Goal: Task Accomplishment & Management: Manage account settings

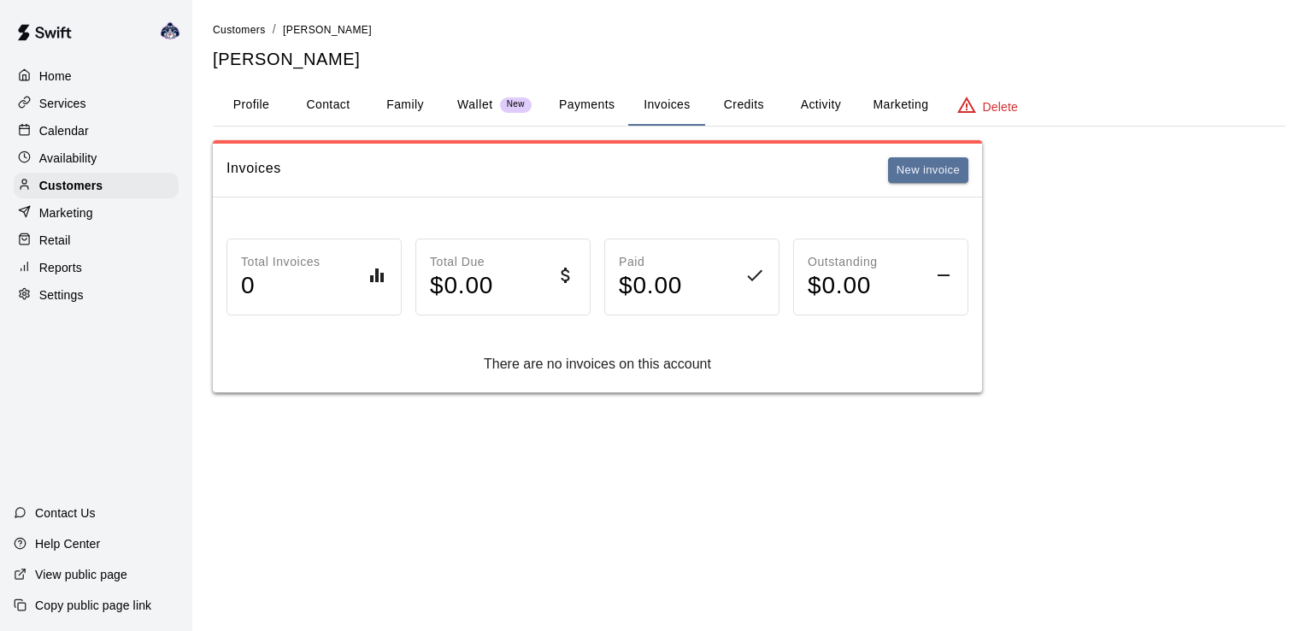
click at [60, 101] on p "Services" at bounding box center [62, 103] width 47 height 17
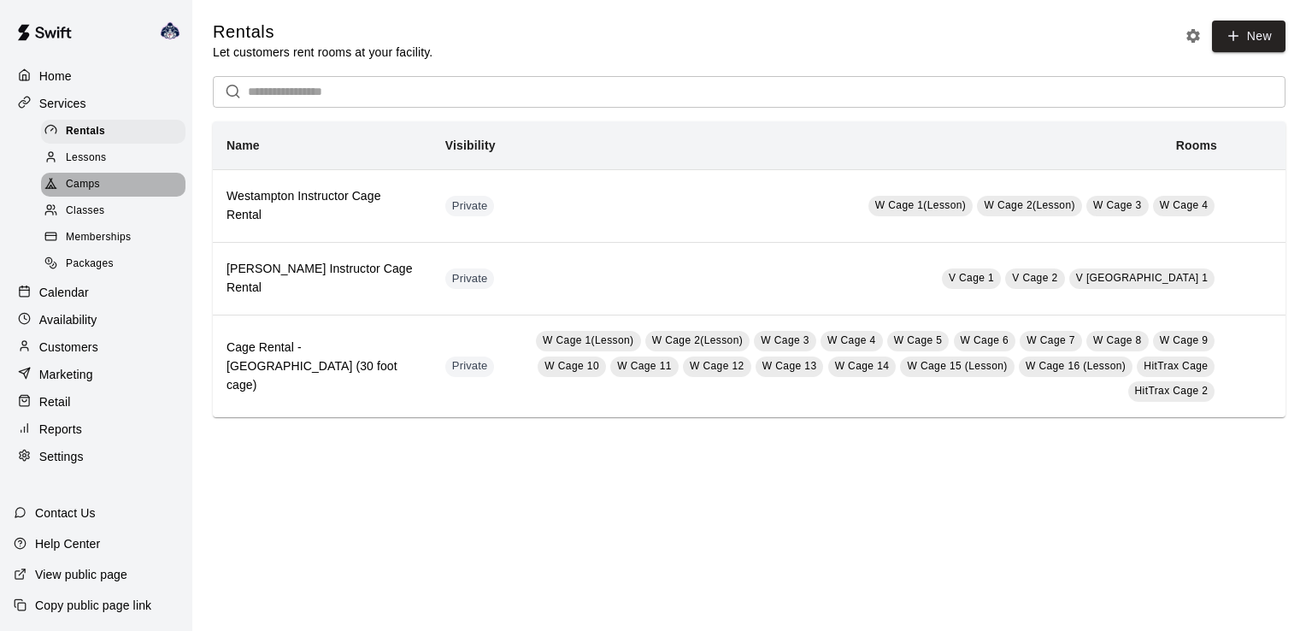
click at [89, 191] on span "Camps" at bounding box center [83, 184] width 34 height 17
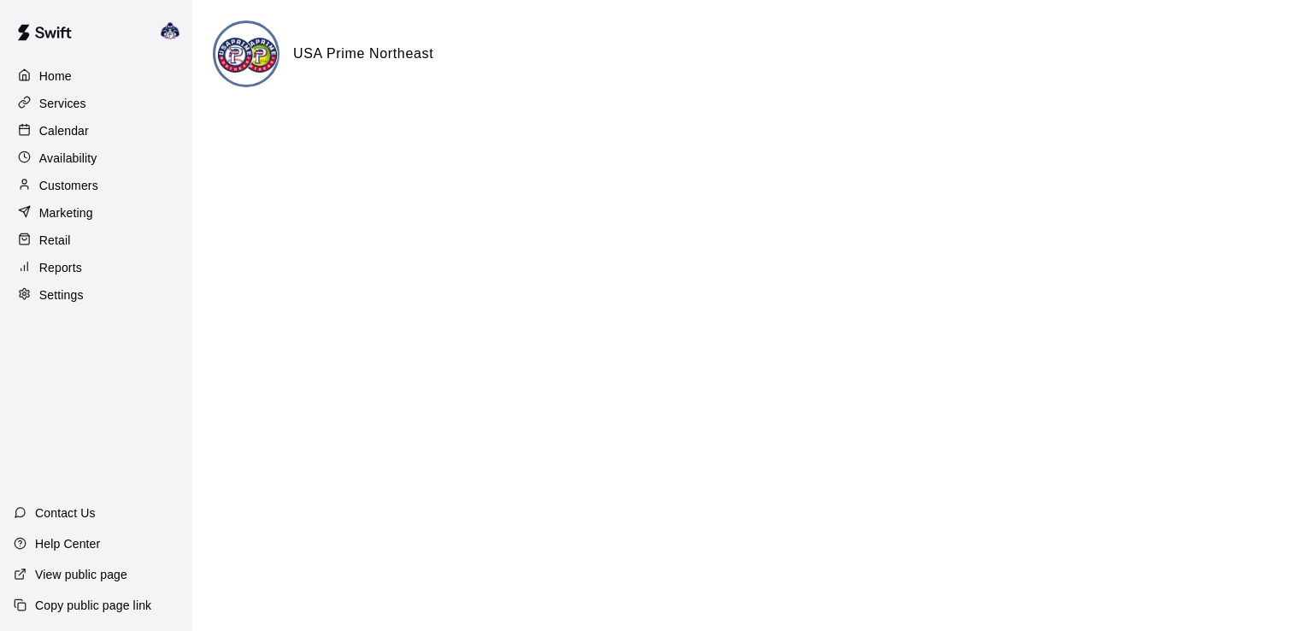
click at [59, 132] on p "Calendar" at bounding box center [64, 130] width 50 height 17
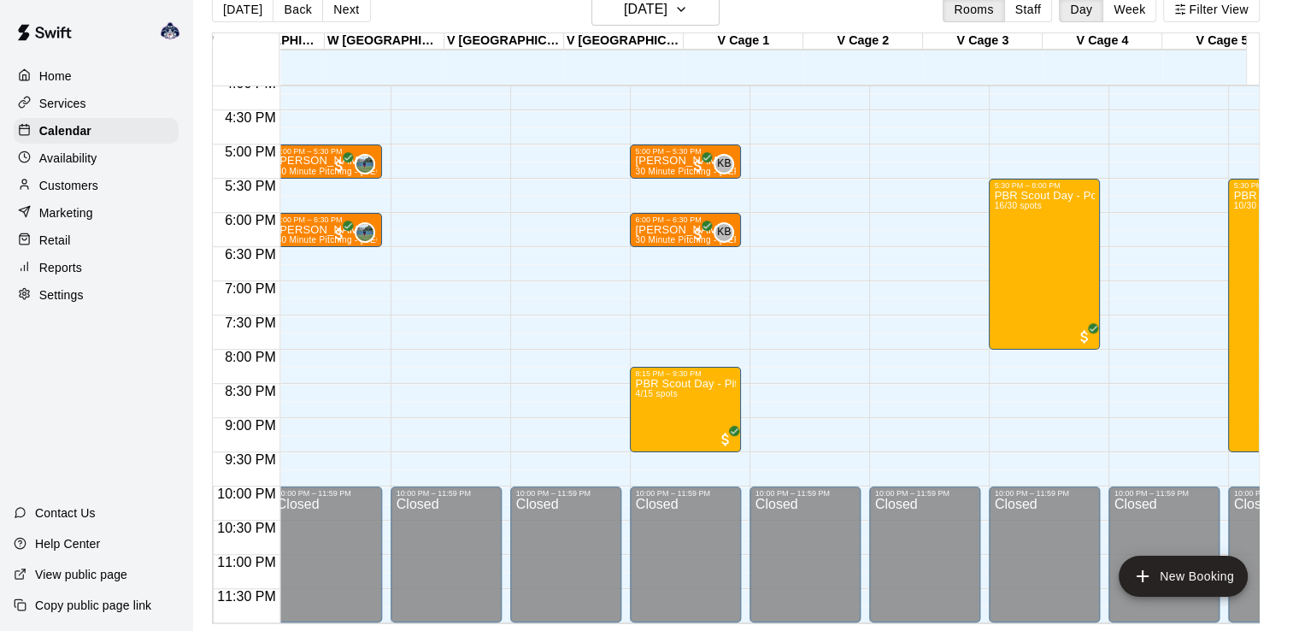
scroll to position [0, 1923]
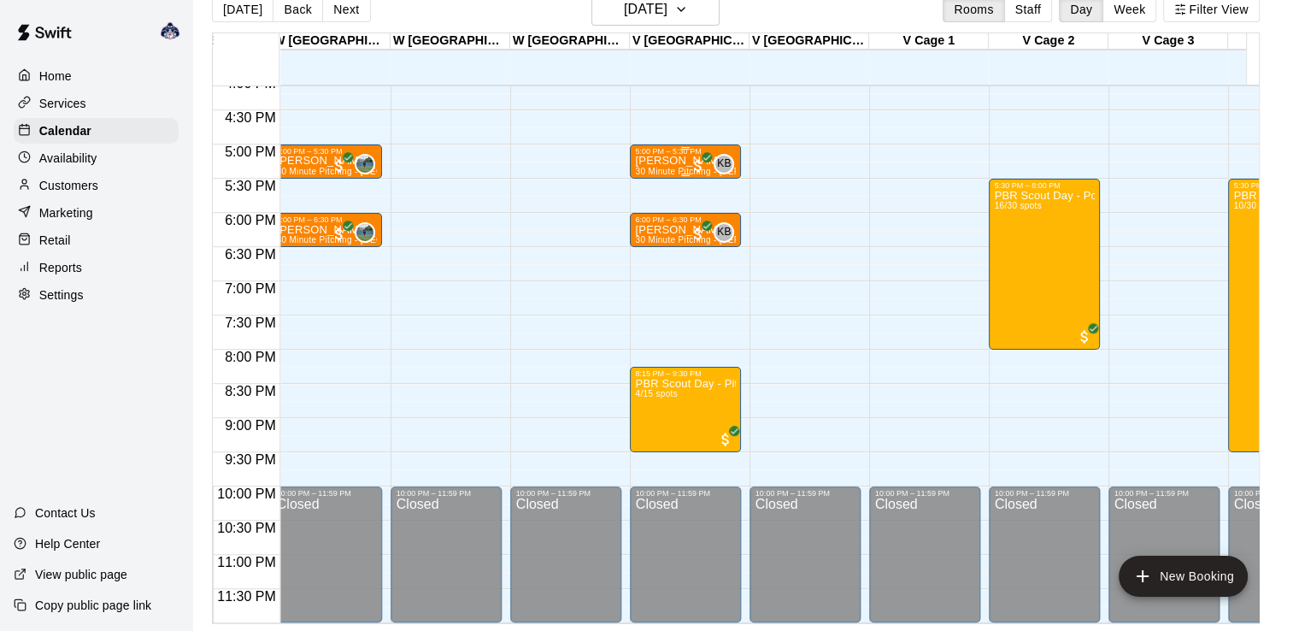
click at [673, 161] on p "[PERSON_NAME]" at bounding box center [685, 161] width 101 height 0
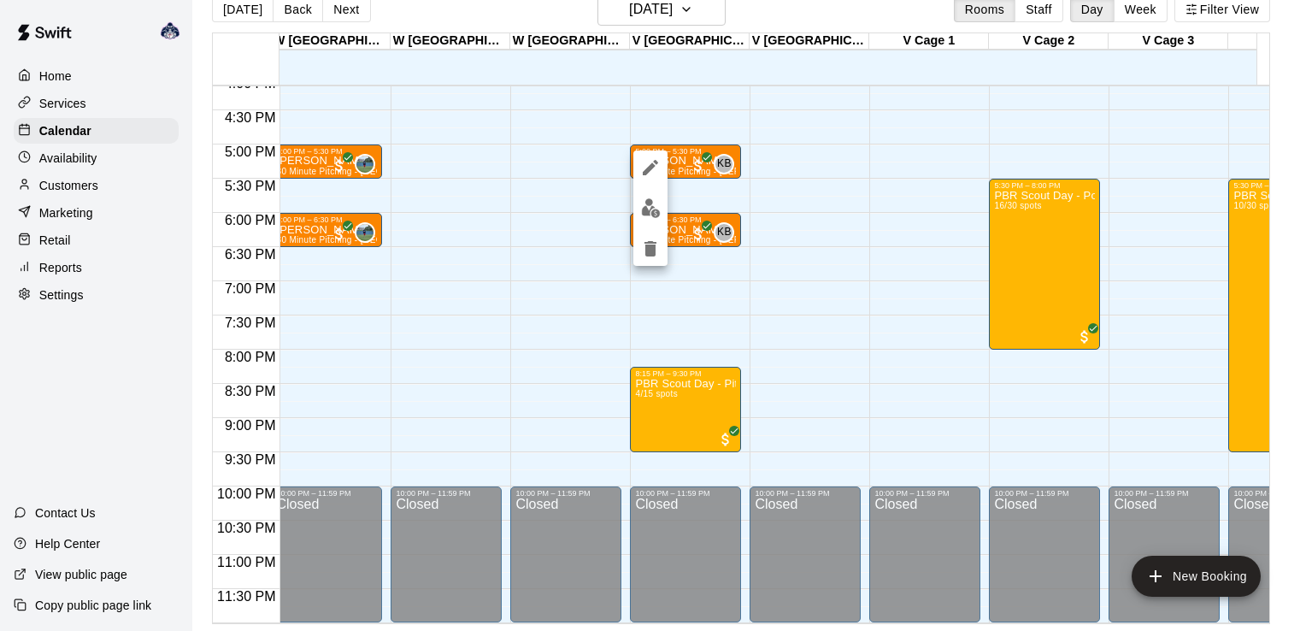
click at [910, 176] on div at bounding box center [653, 315] width 1306 height 631
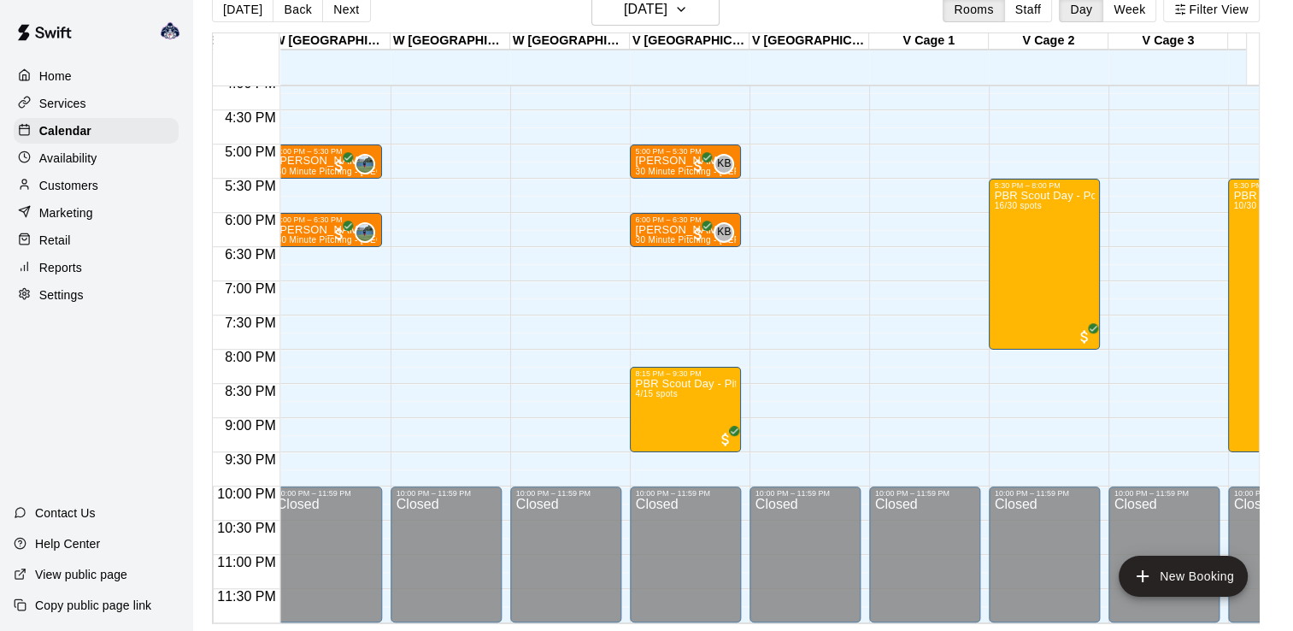
drag, startPoint x: 58, startPoint y: 197, endPoint x: 79, endPoint y: 187, distance: 23.3
click at [61, 194] on p "Customers" at bounding box center [68, 185] width 59 height 17
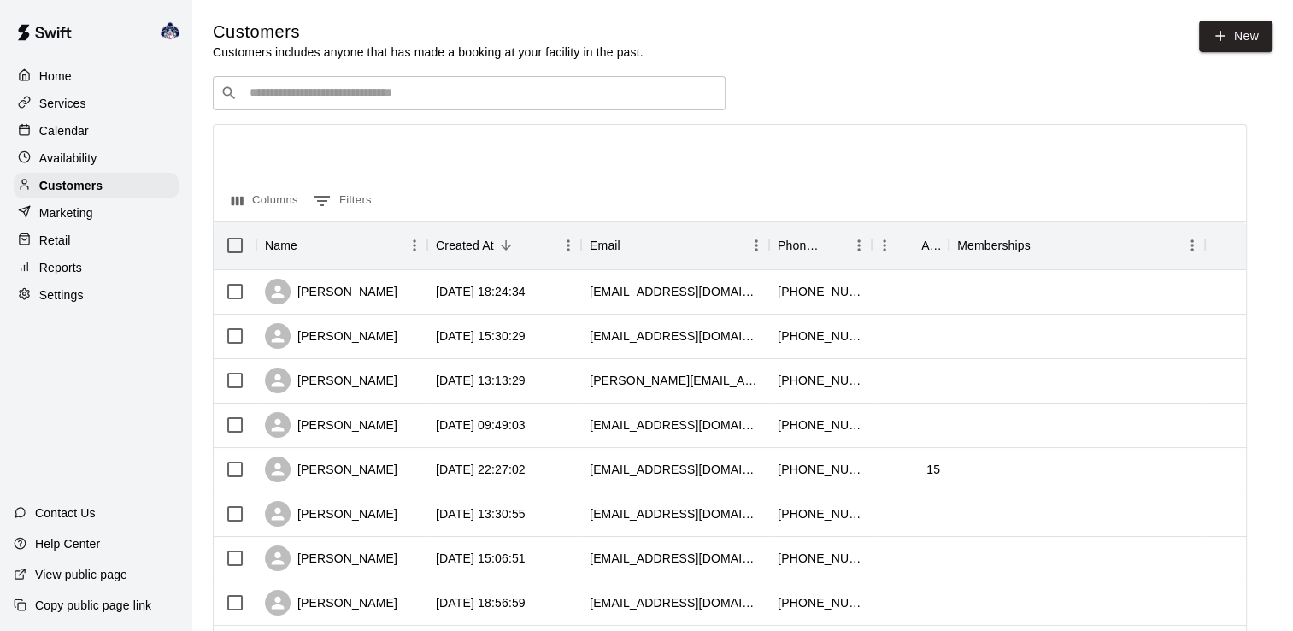
click at [431, 94] on input "Search customers by name or email" at bounding box center [480, 93] width 473 height 17
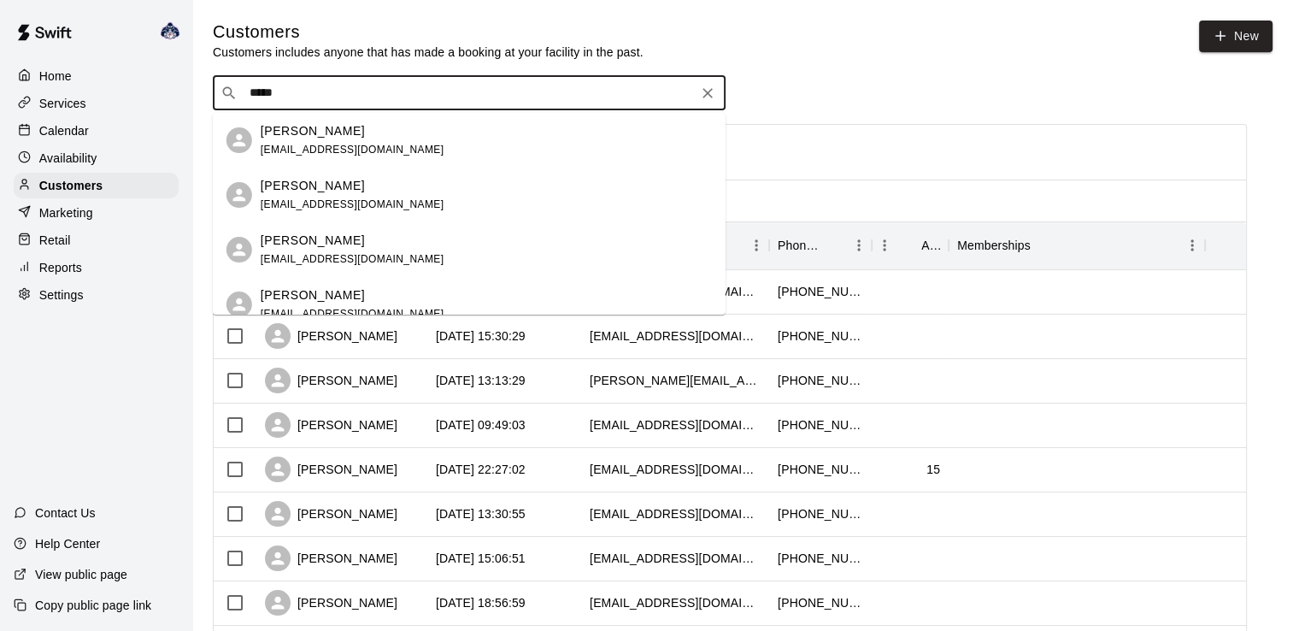
type input "******"
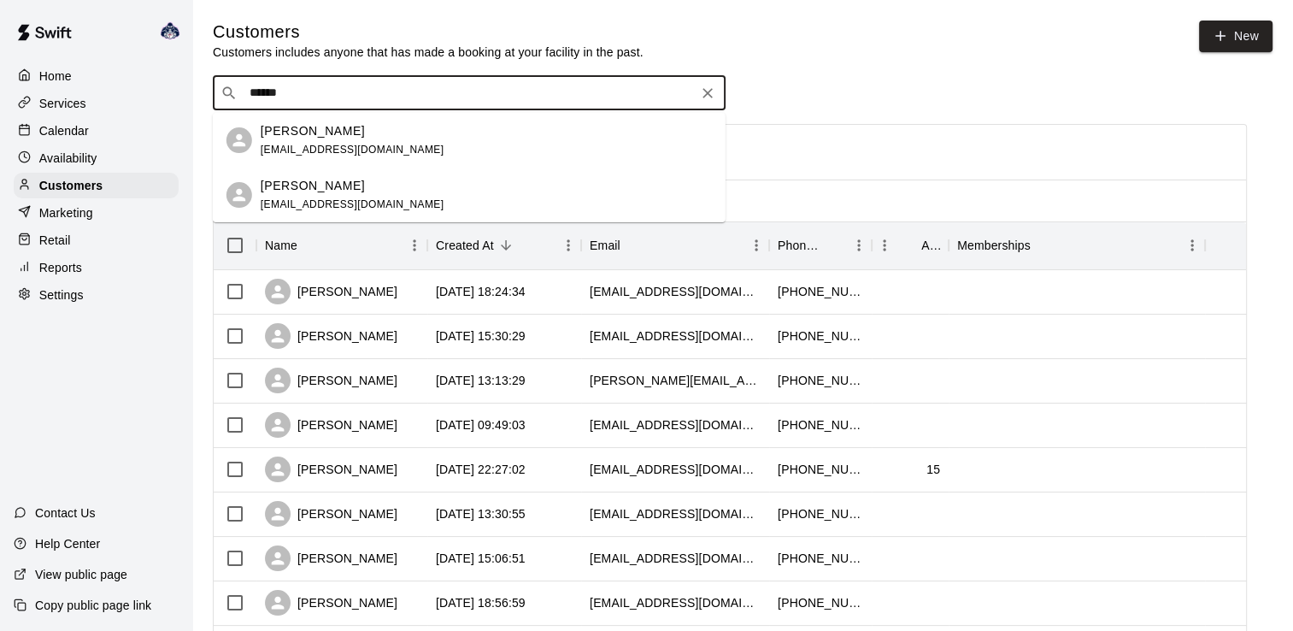
click at [375, 136] on div "[PERSON_NAME]" at bounding box center [353, 131] width 184 height 18
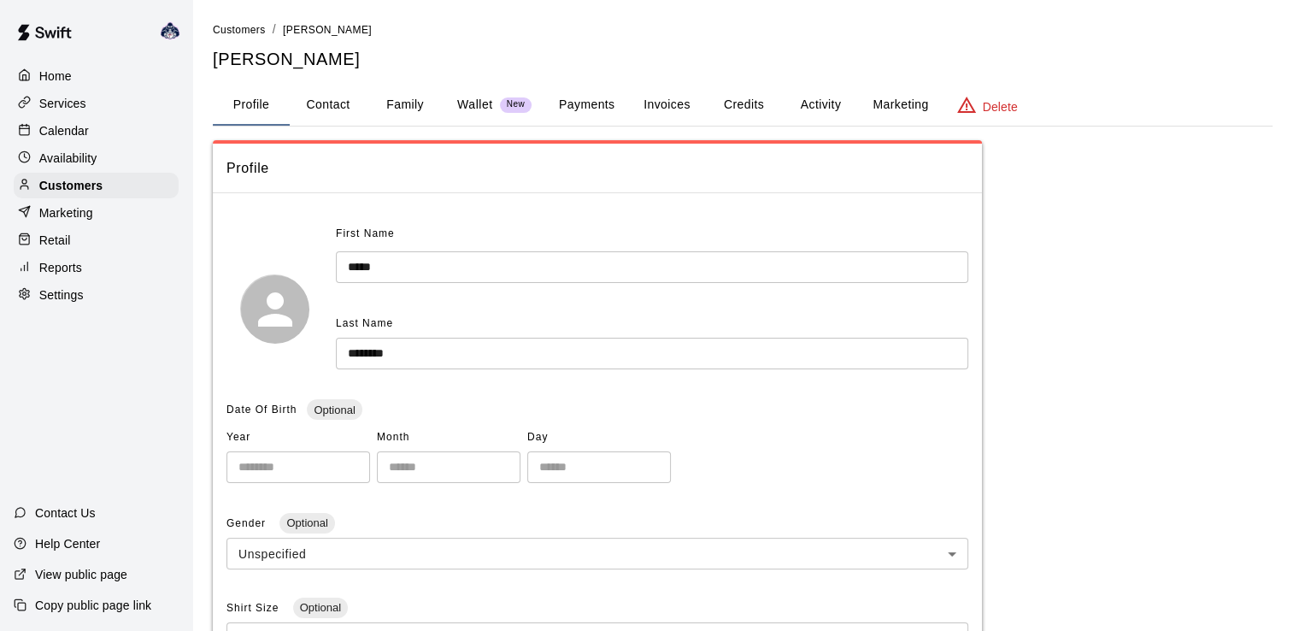
click at [330, 108] on button "Contact" at bounding box center [328, 105] width 77 height 41
select select "**"
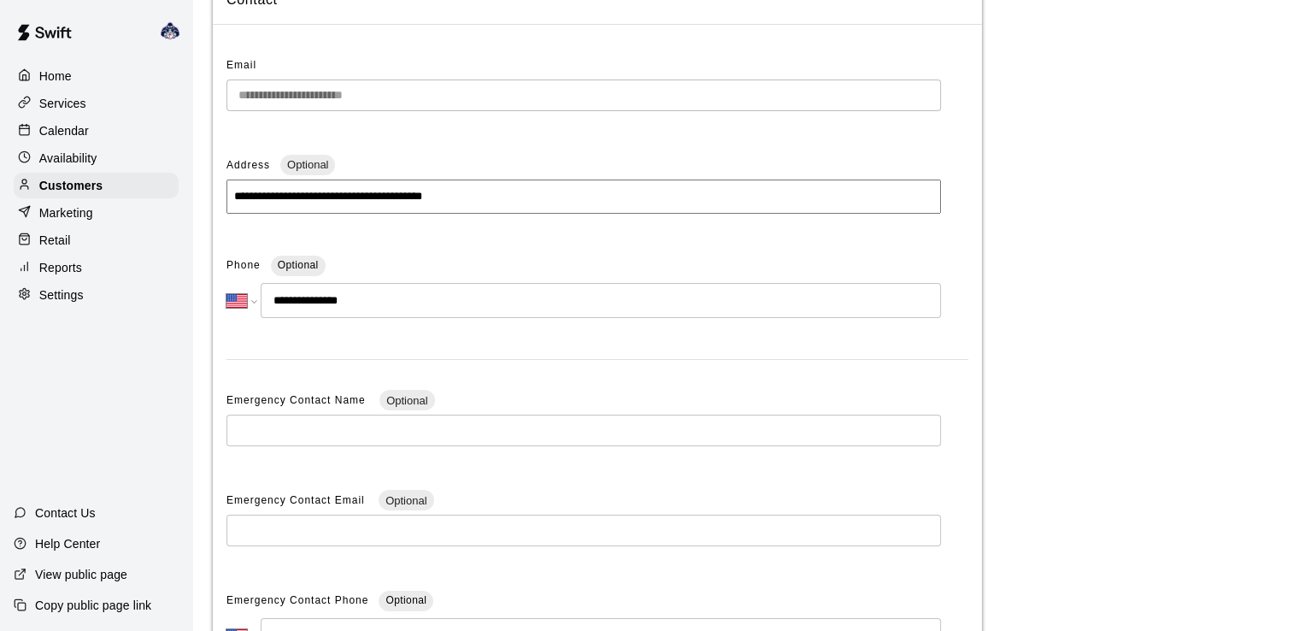
scroll to position [171, 0]
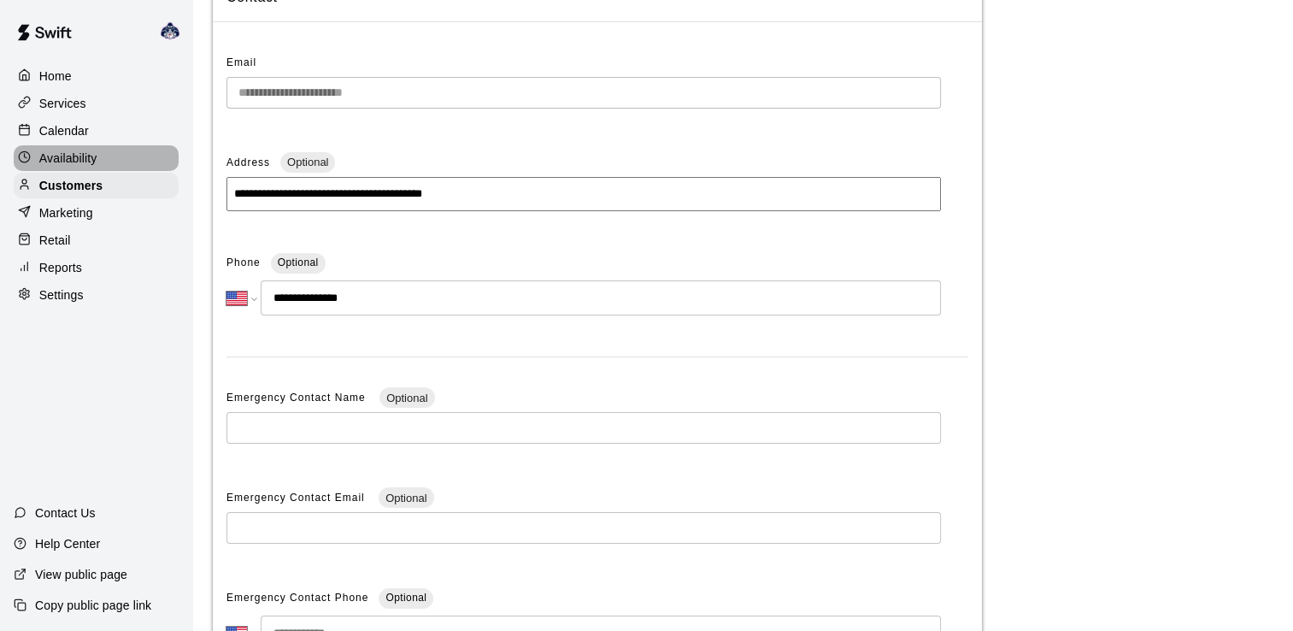
drag, startPoint x: 74, startPoint y: 156, endPoint x: 121, endPoint y: 176, distance: 51.3
click at [74, 156] on p "Availability" at bounding box center [68, 158] width 58 height 17
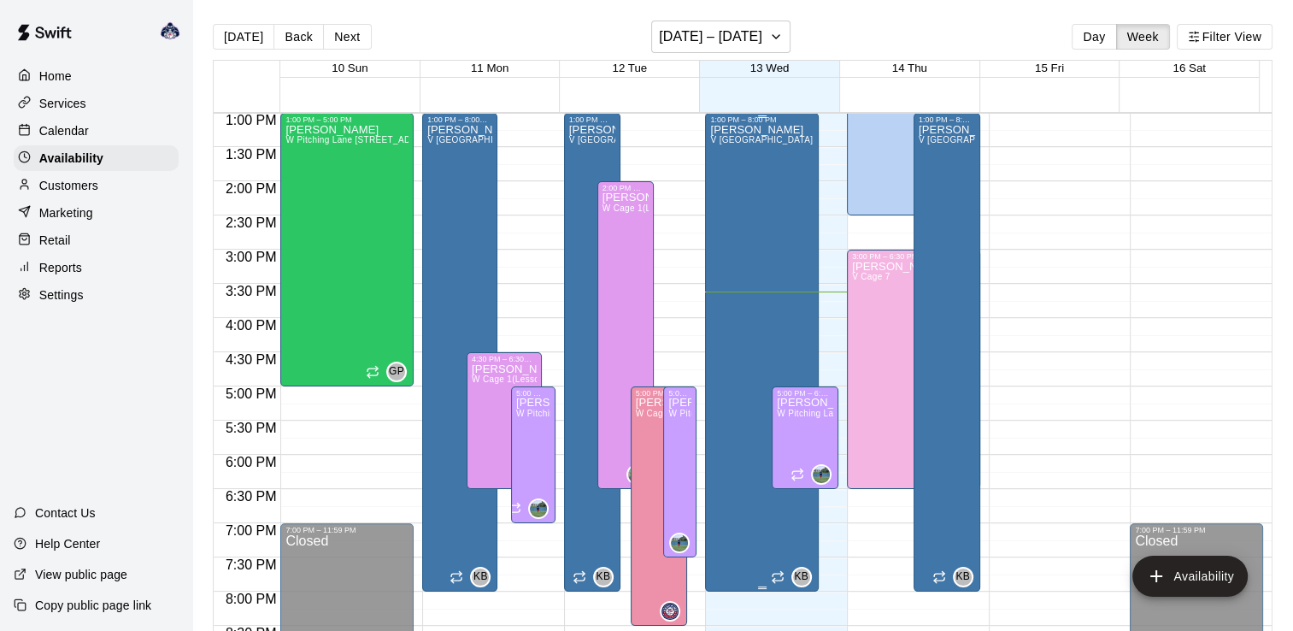
scroll to position [982, 0]
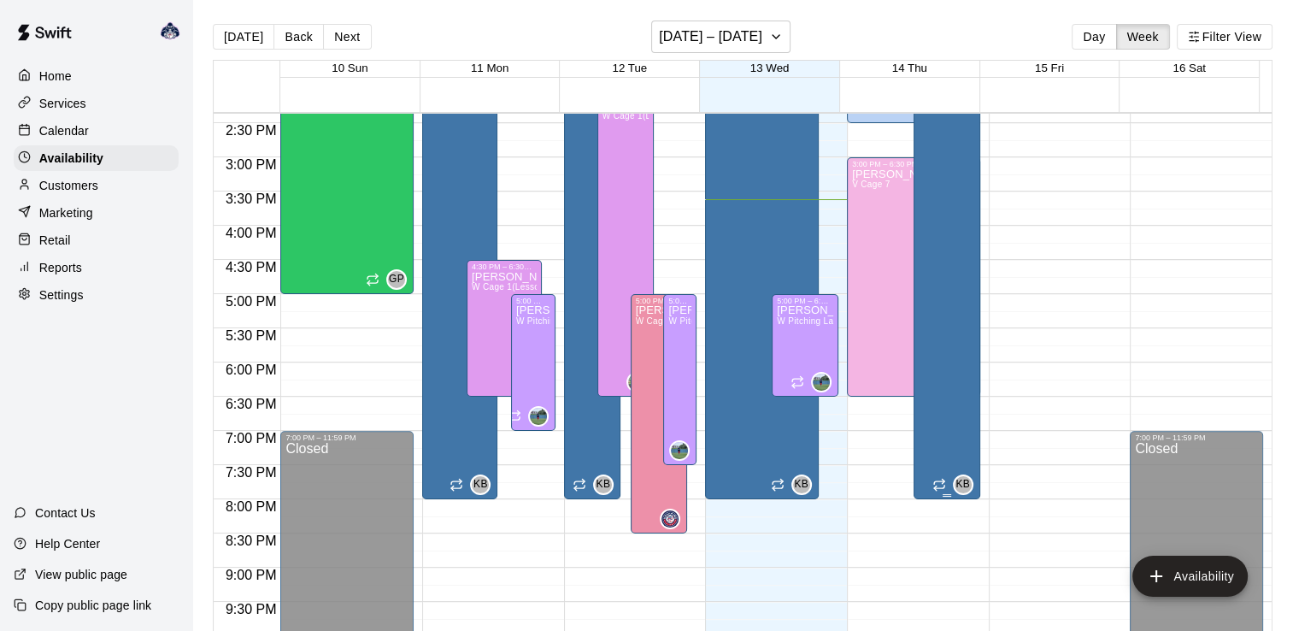
click at [926, 280] on div "[PERSON_NAME] V [GEOGRAPHIC_DATA] 1" at bounding box center [947, 347] width 56 height 631
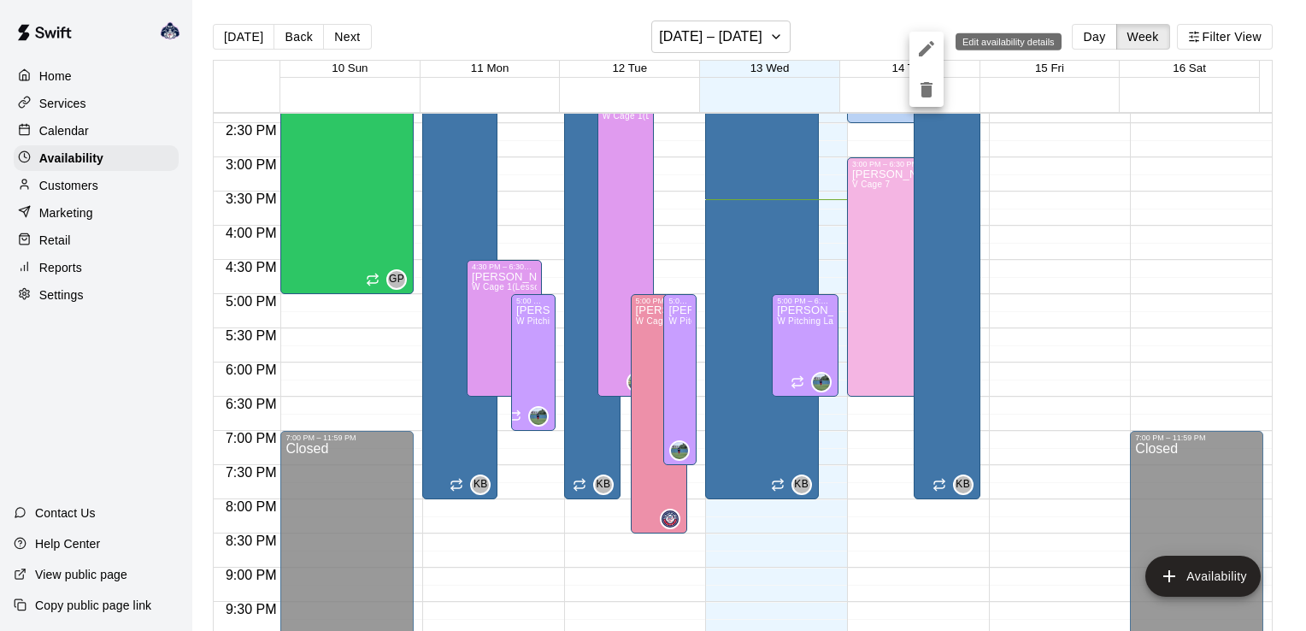
click at [922, 48] on icon "edit" at bounding box center [926, 48] width 21 height 21
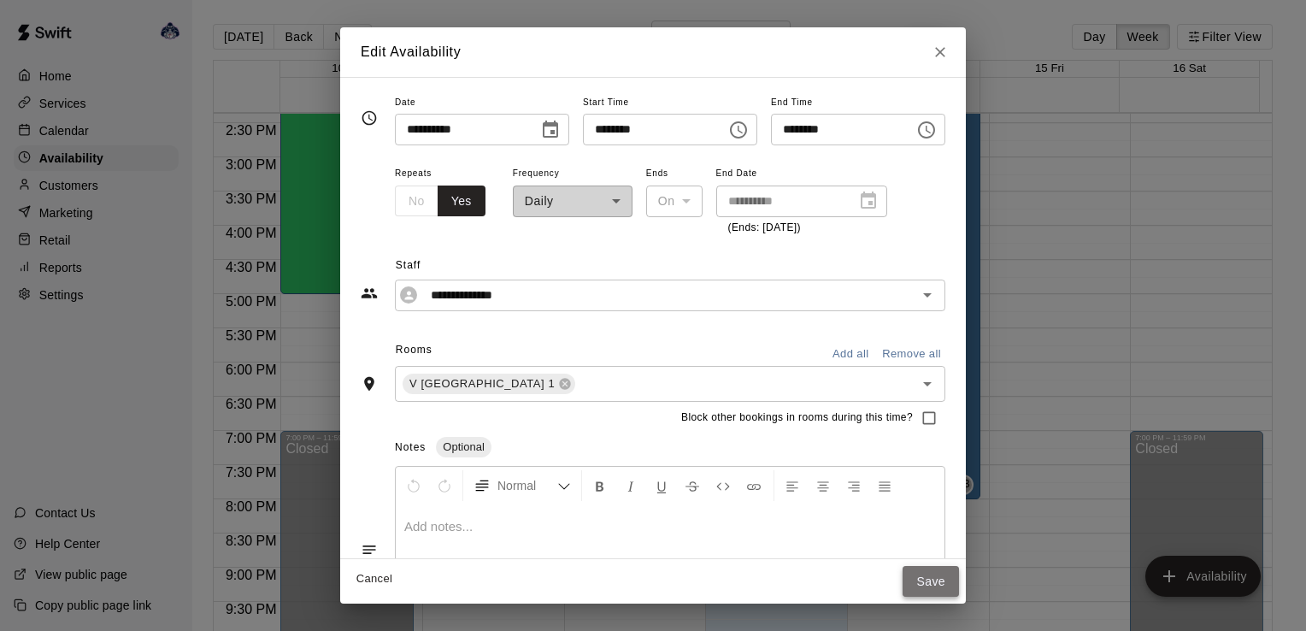
click at [959, 580] on button "Save" at bounding box center [930, 582] width 56 height 32
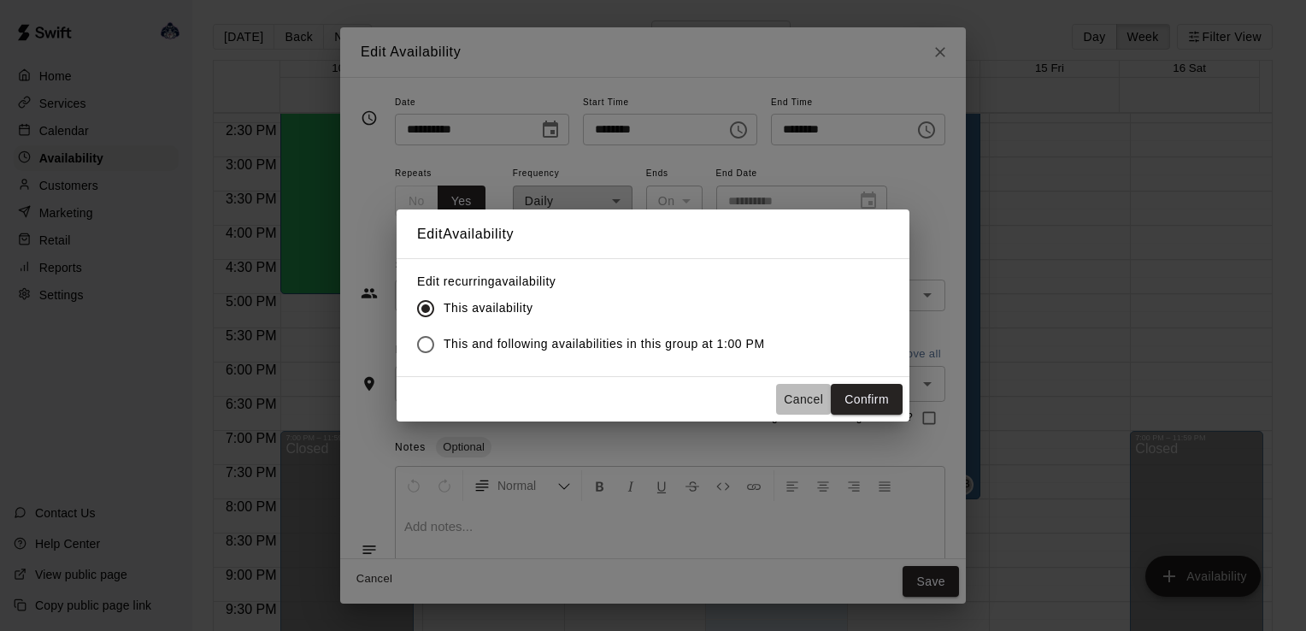
click at [799, 394] on button "Cancel" at bounding box center [803, 400] width 55 height 32
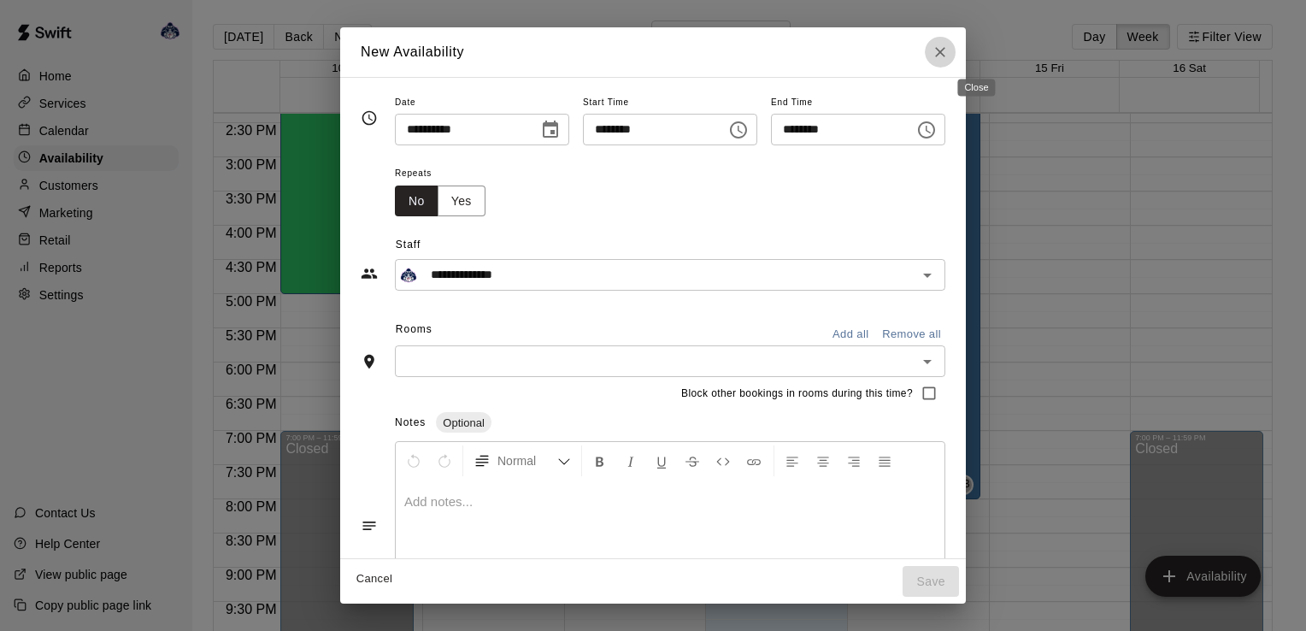
click at [949, 46] on icon "Close" at bounding box center [939, 52] width 17 height 17
type input "**********"
